Goal: Transaction & Acquisition: Download file/media

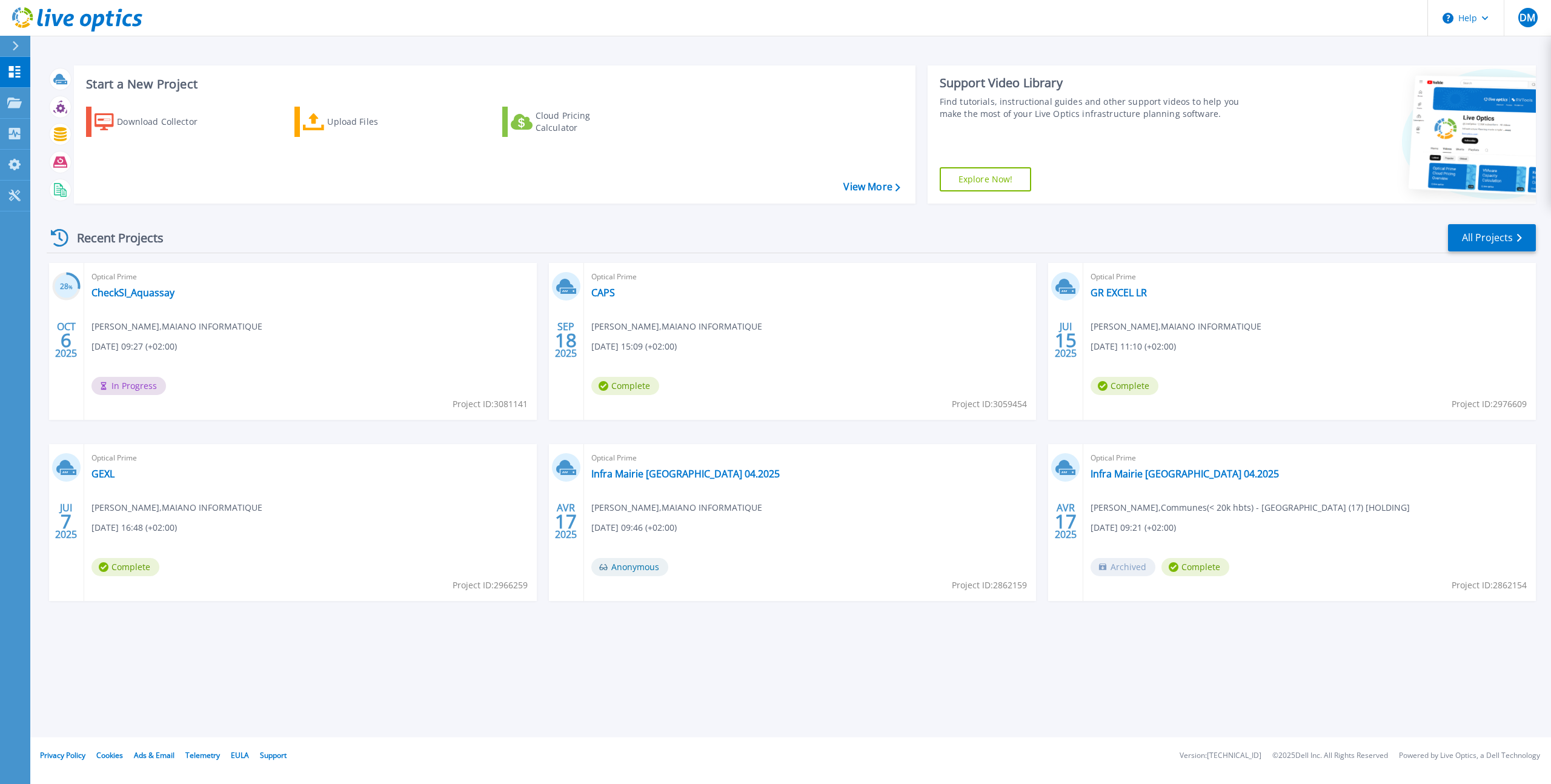
click at [634, 208] on div "Start a New Project Download Collector Upload Files Cloud Pricing Calculator Vi…" at bounding box center [791, 134] width 1489 height 158
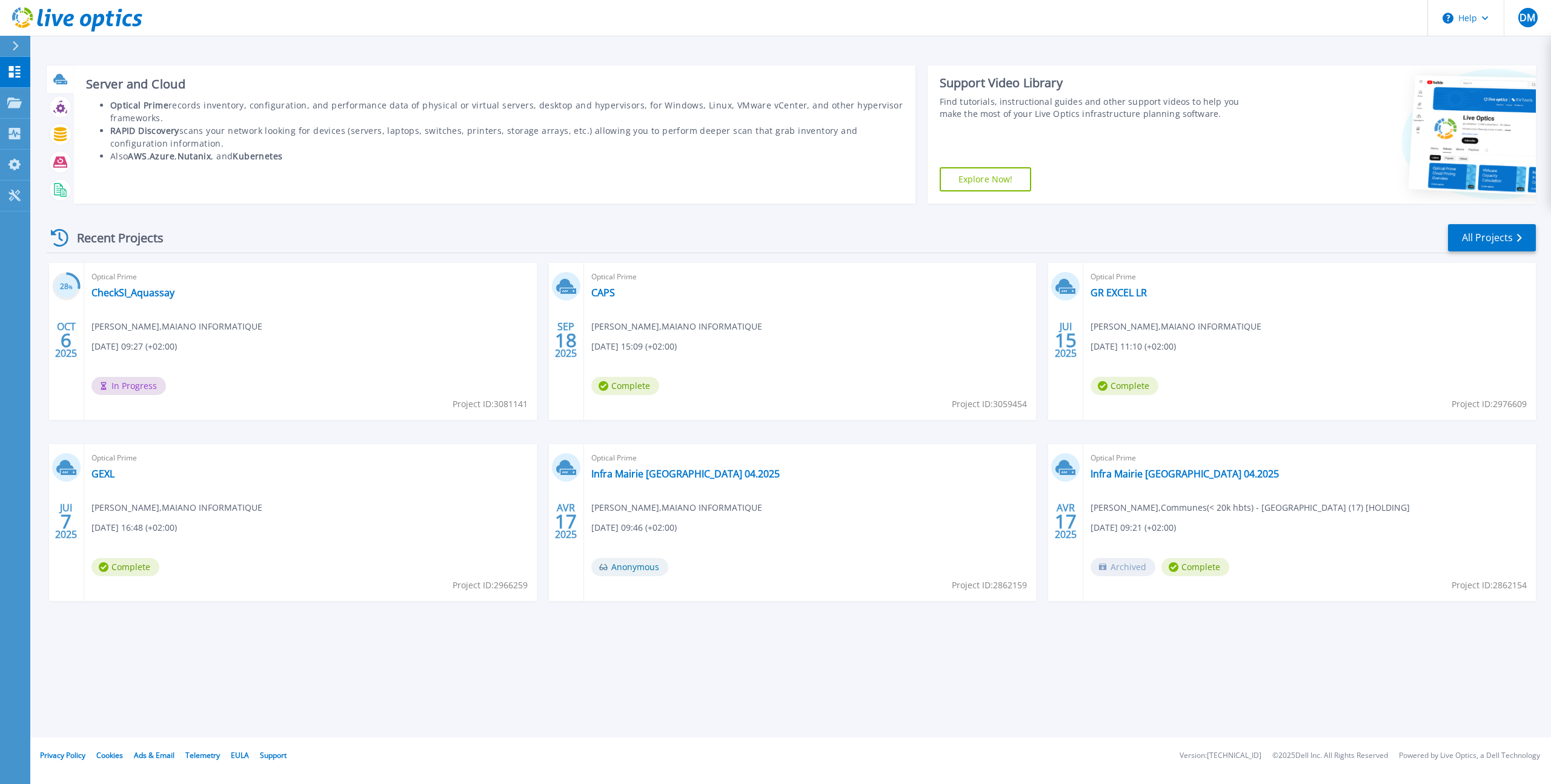
click at [63, 81] on icon at bounding box center [62, 82] width 11 height 4
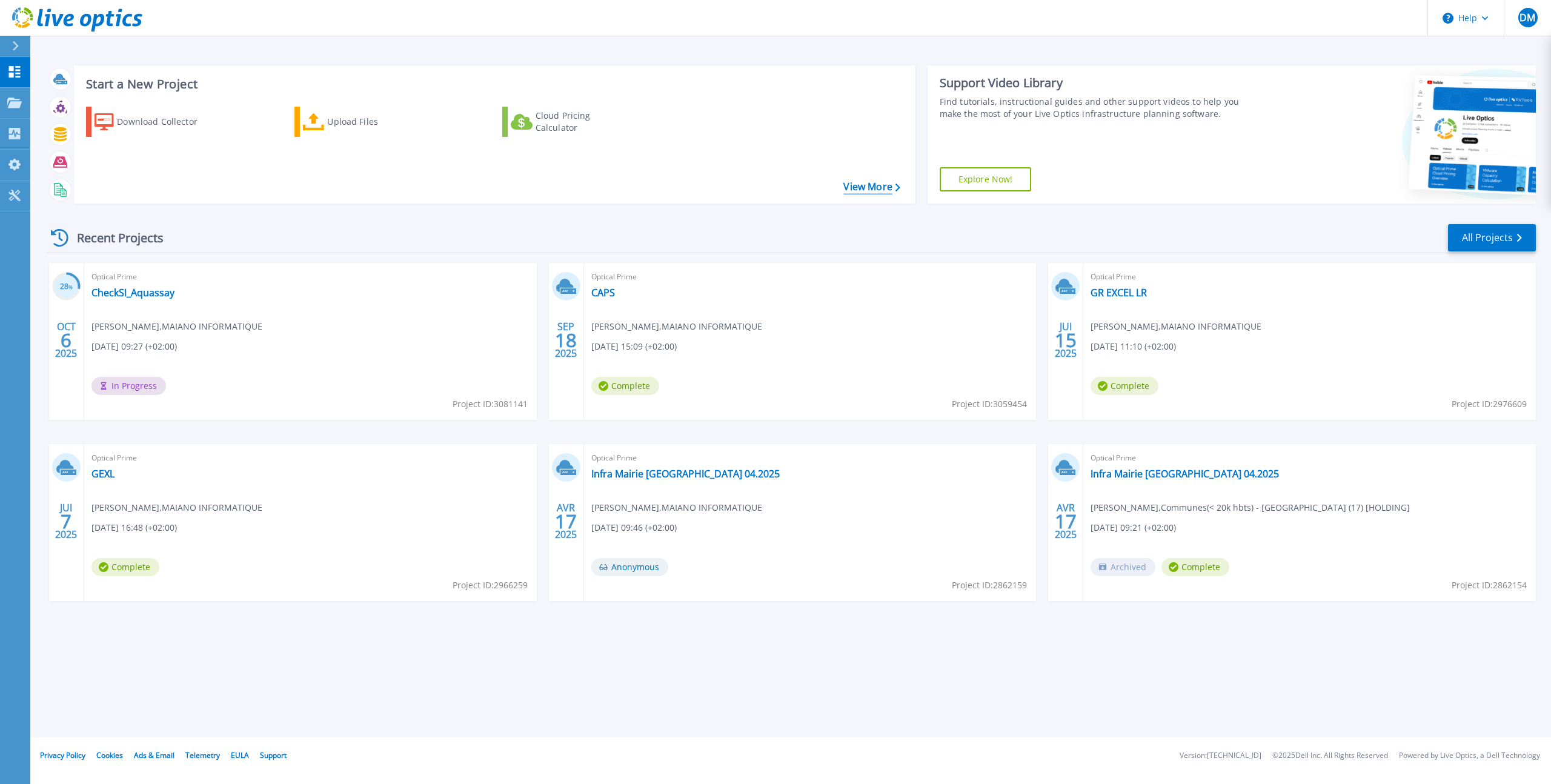
click at [870, 188] on link "View More" at bounding box center [872, 187] width 57 height 12
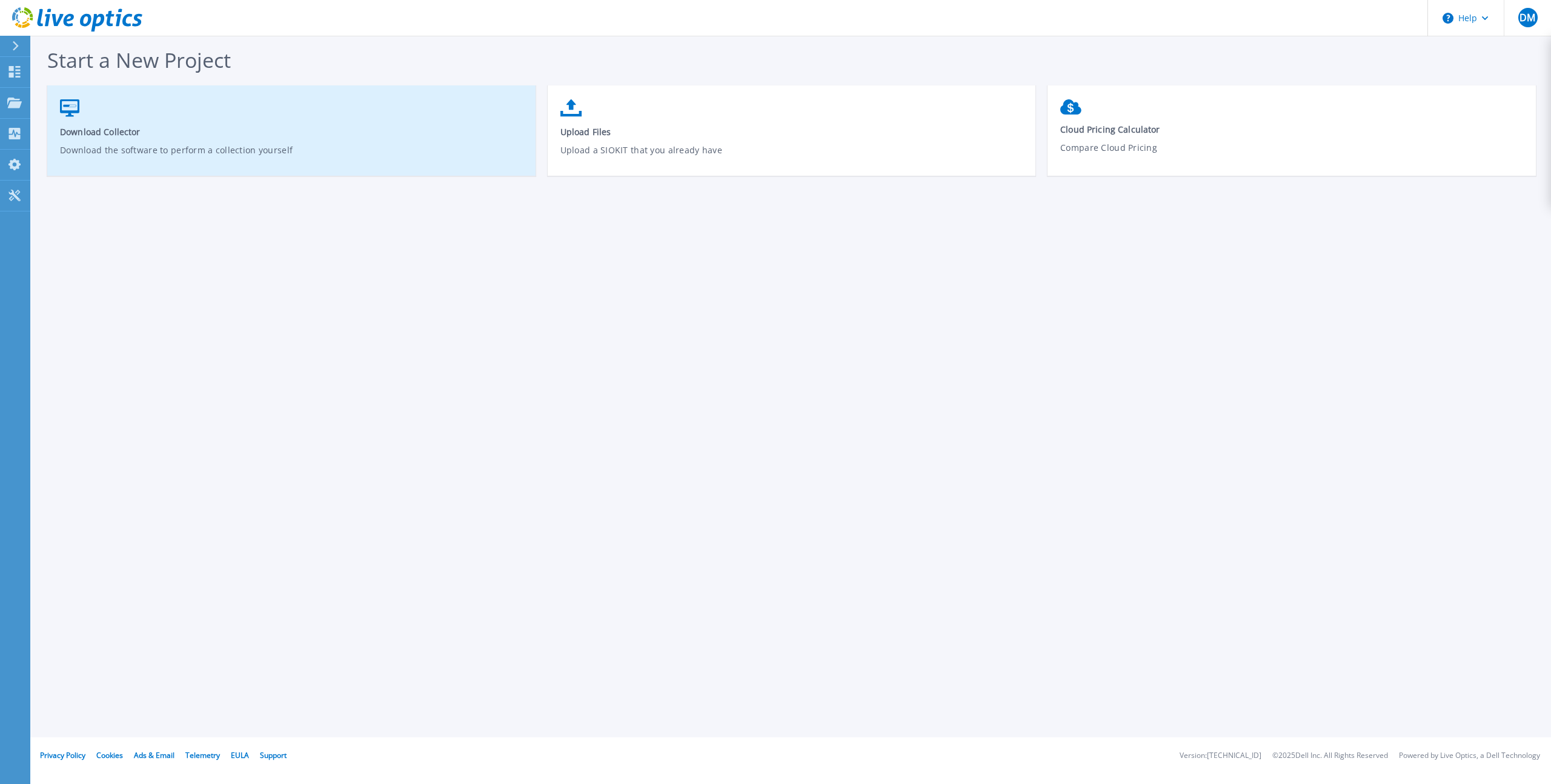
click at [217, 111] on link "Download Collector Download the software to perform a collection yourself" at bounding box center [291, 136] width 489 height 87
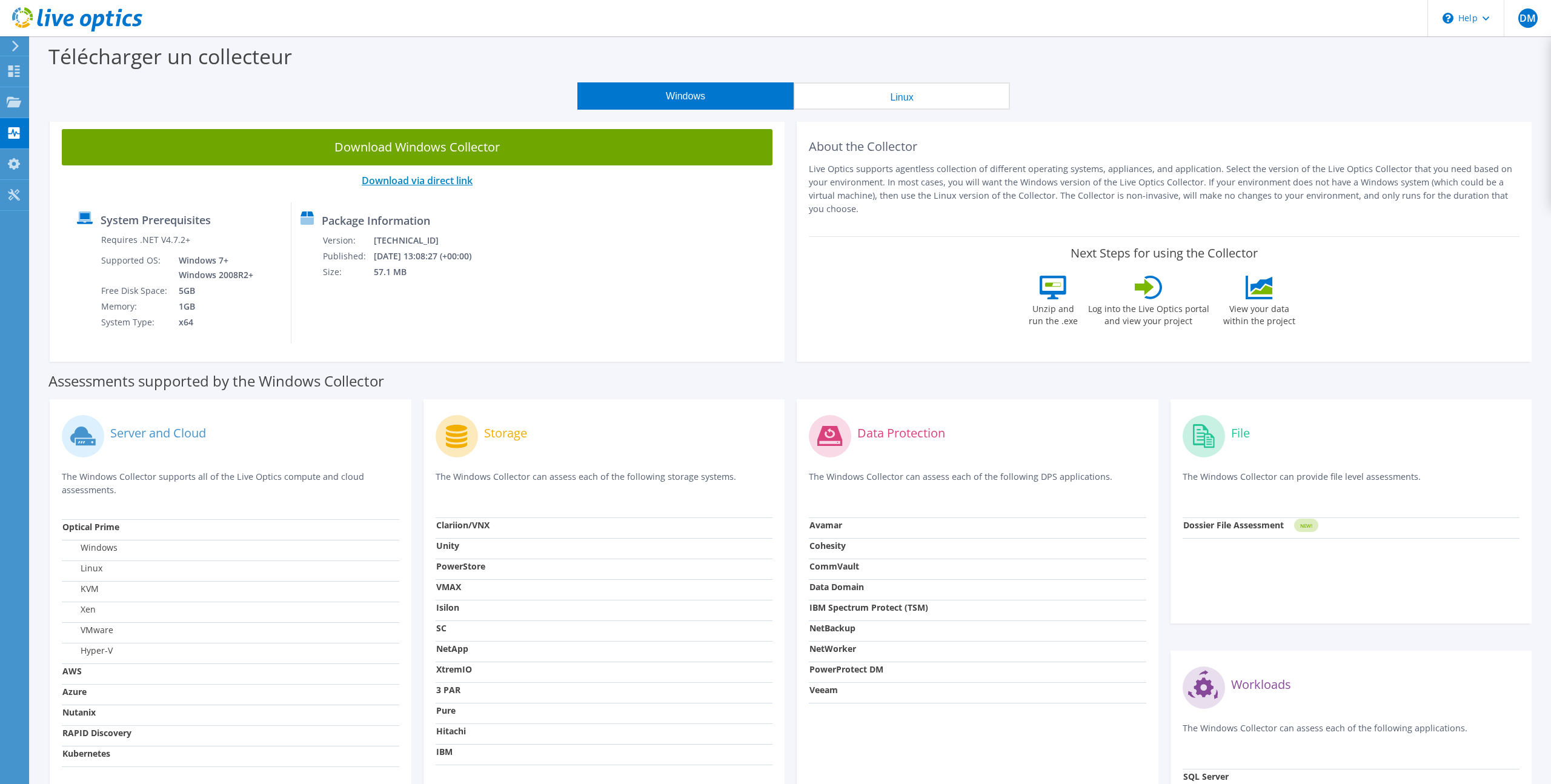
click at [455, 179] on link "Download via direct link" at bounding box center [416, 181] width 111 height 14
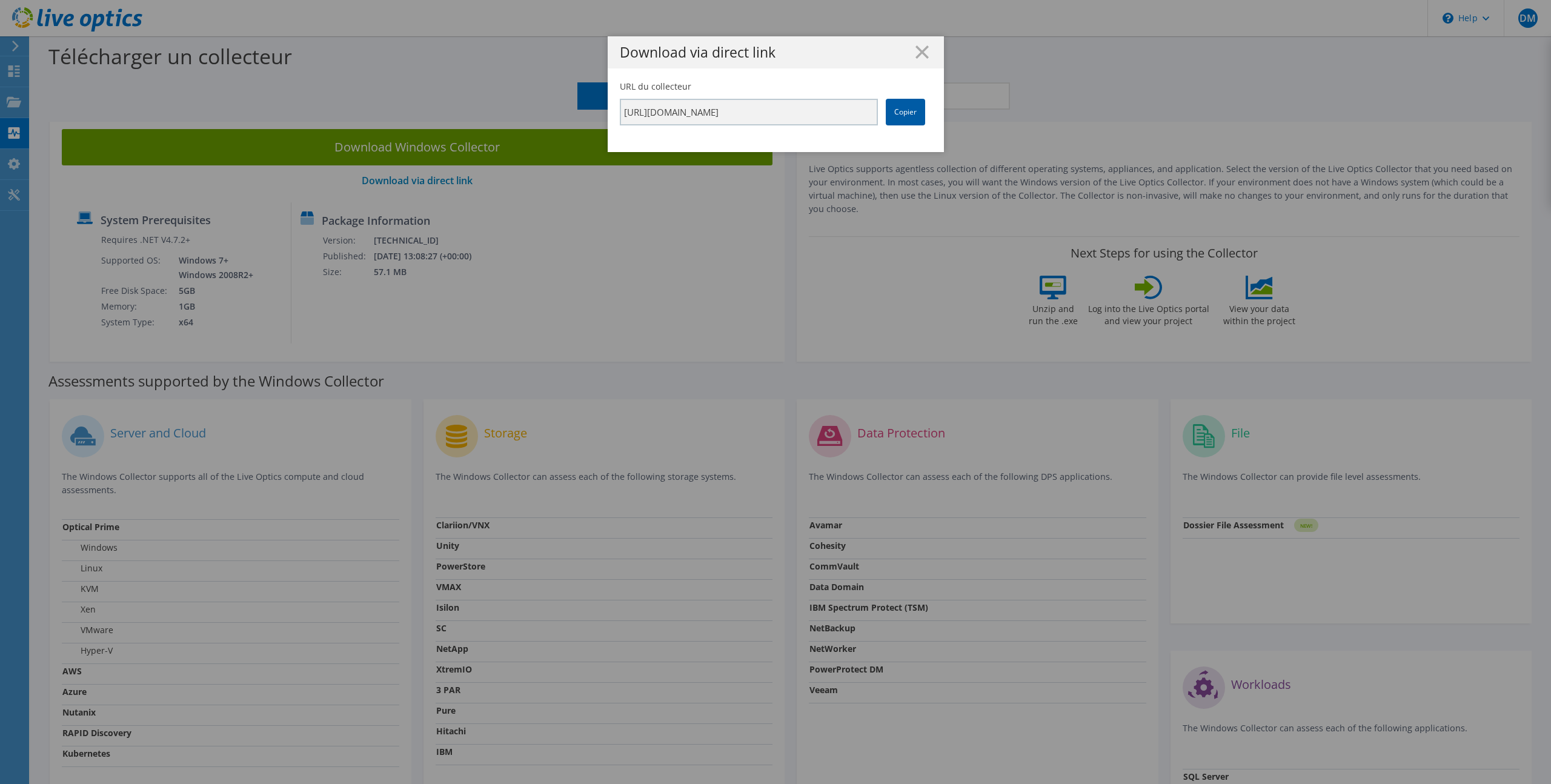
click at [906, 111] on link "Copier" at bounding box center [906, 112] width 39 height 26
click at [914, 116] on link "Copier" at bounding box center [906, 112] width 39 height 26
click at [922, 50] on line at bounding box center [922, 52] width 12 height 12
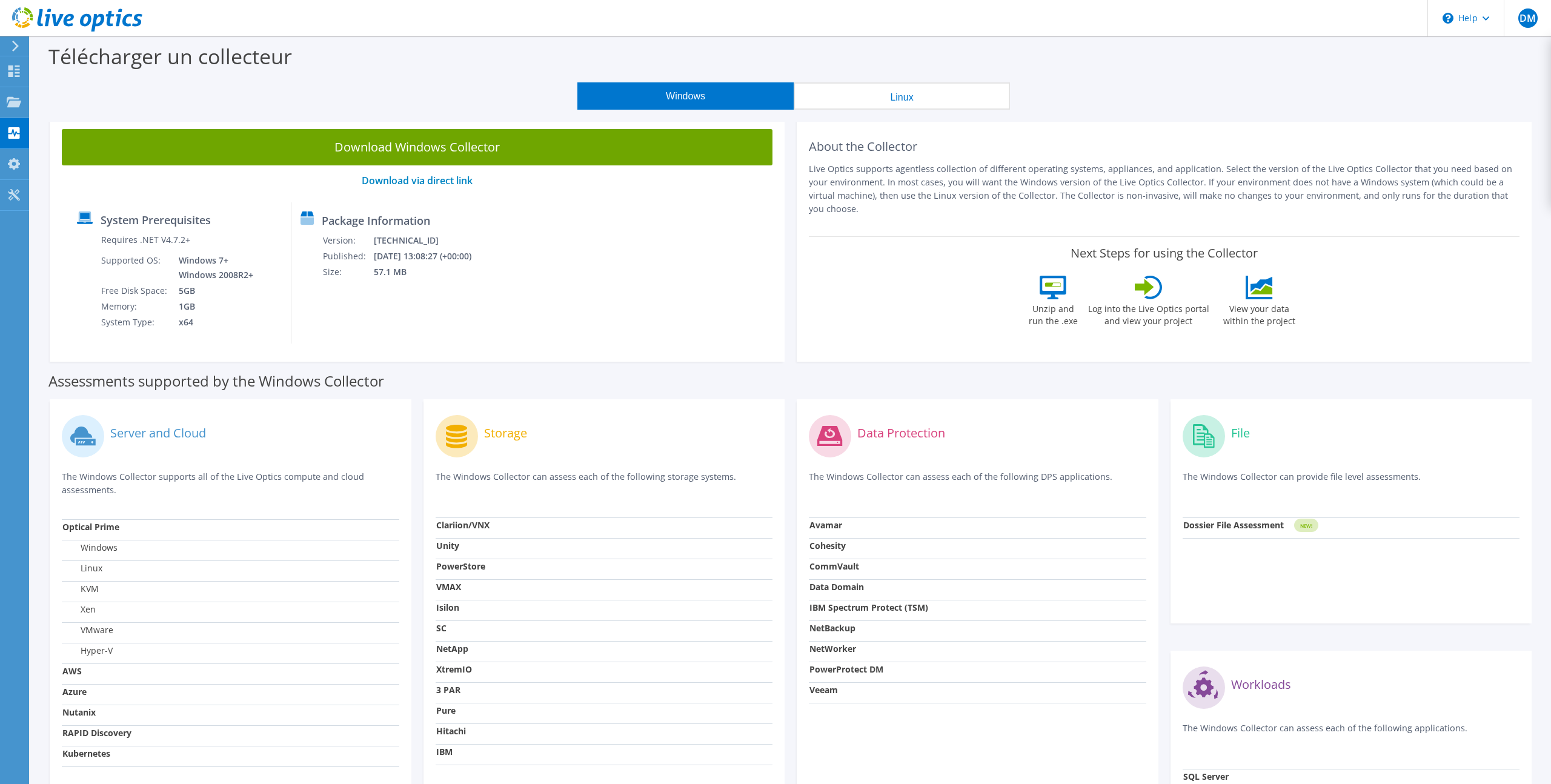
click at [952, 92] on button "Linux" at bounding box center [902, 96] width 216 height 27
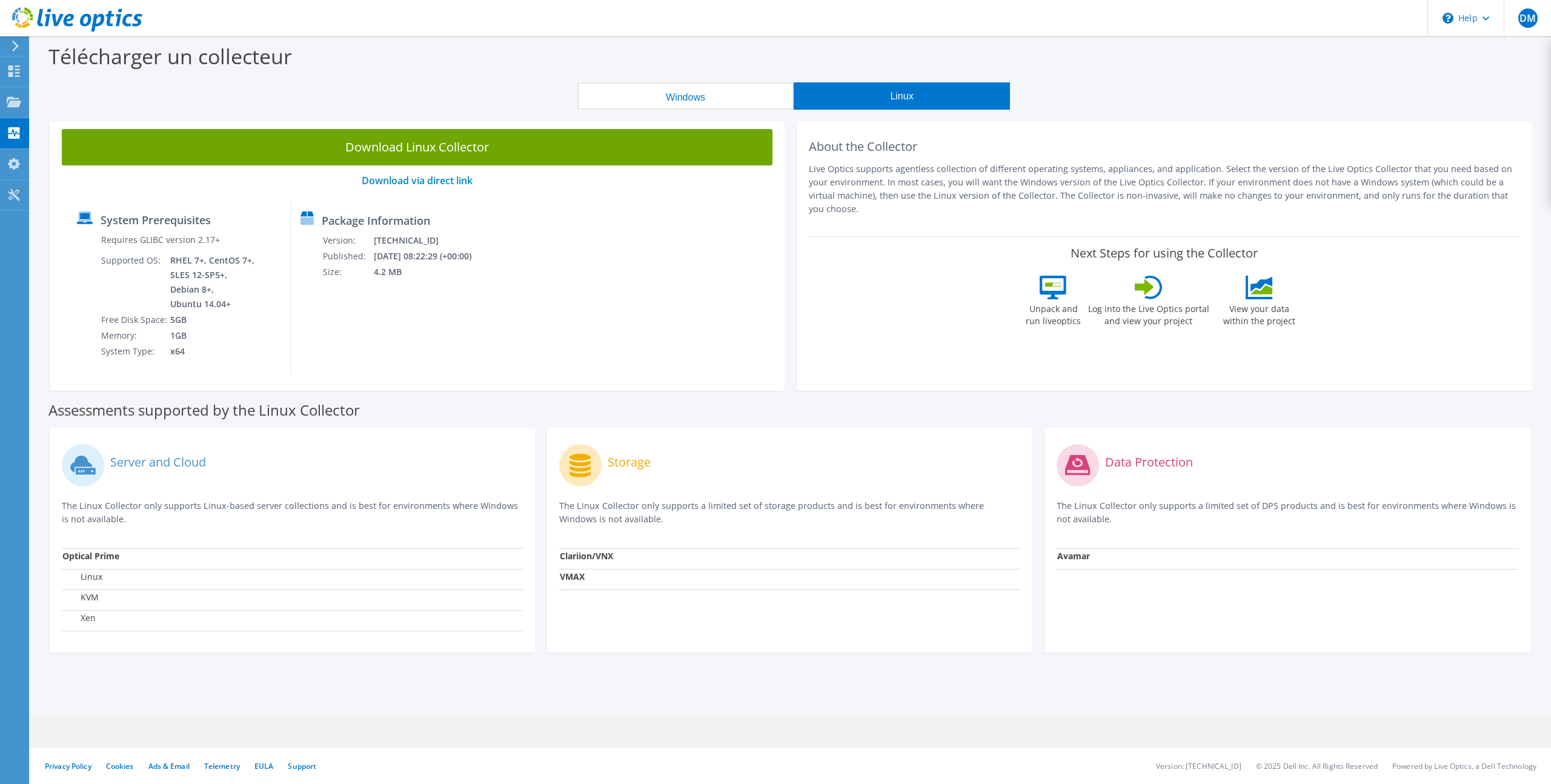
click at [763, 98] on button "Windows" at bounding box center [685, 96] width 216 height 27
